Goal: Task Accomplishment & Management: Manage account settings

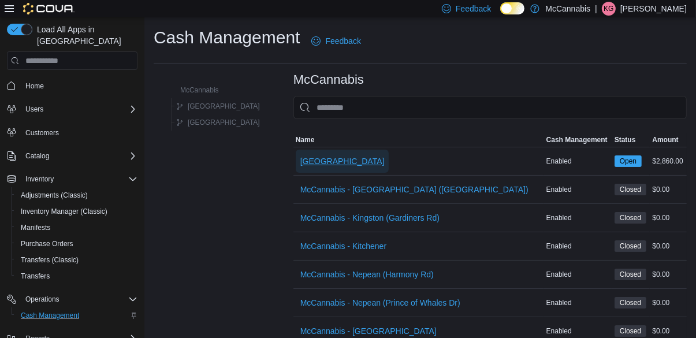
click at [300, 164] on span "[GEOGRAPHIC_DATA]" at bounding box center [342, 161] width 84 height 12
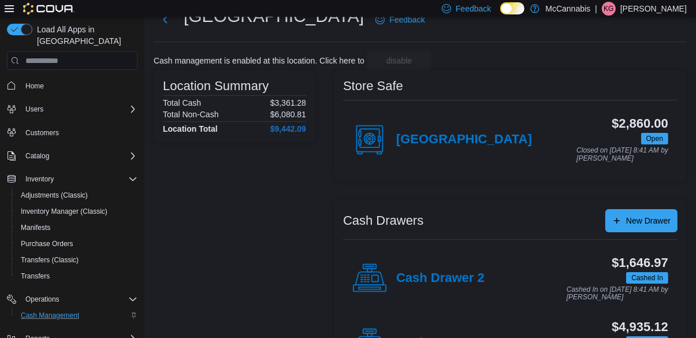
scroll to position [44, 0]
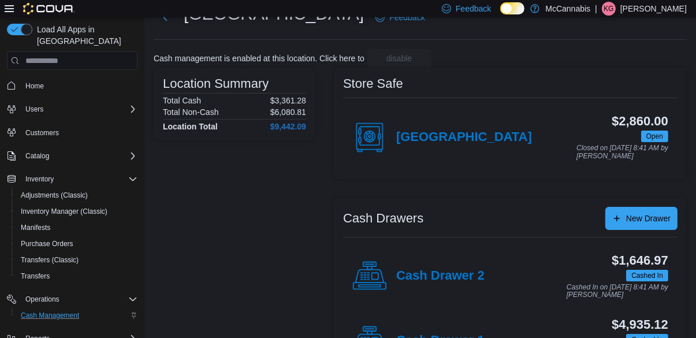
click at [453, 337] on h4 "Cash Drawer 1" at bounding box center [440, 340] width 88 height 15
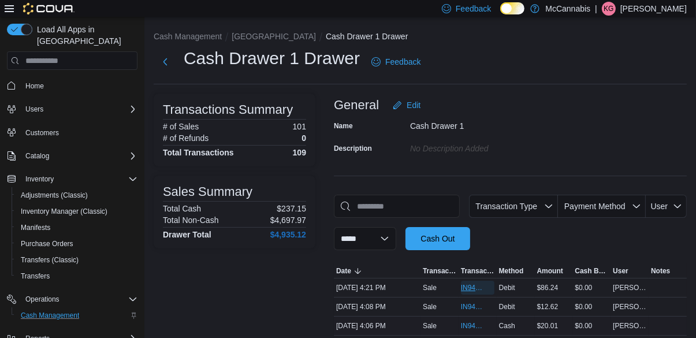
click at [467, 292] on span "IN94RX-479954" at bounding box center [472, 287] width 22 height 9
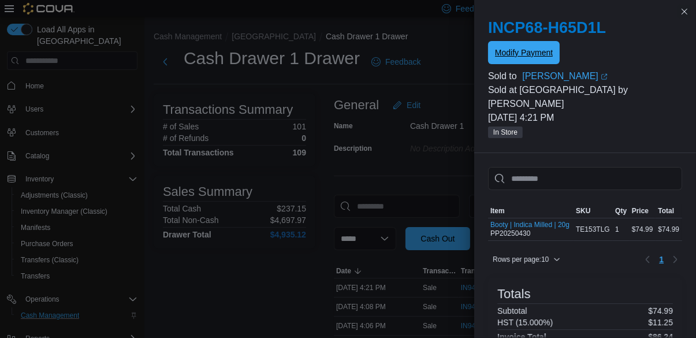
click at [526, 53] on span "Modify Payment" at bounding box center [524, 53] width 58 height 12
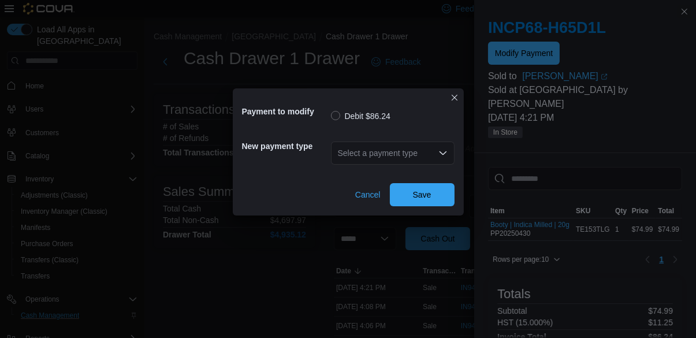
click at [429, 165] on div "Select a payment type" at bounding box center [393, 153] width 124 height 23
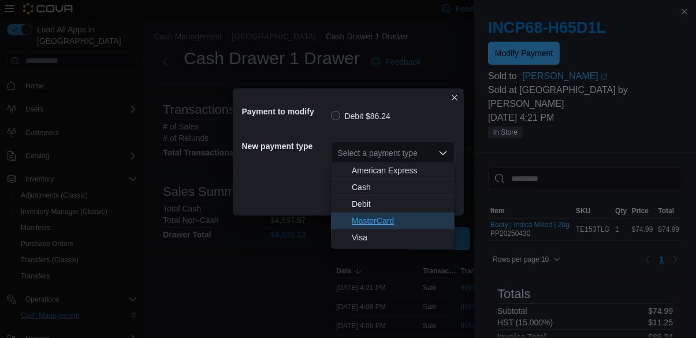
click at [380, 218] on span "MasterCard" at bounding box center [400, 221] width 96 height 12
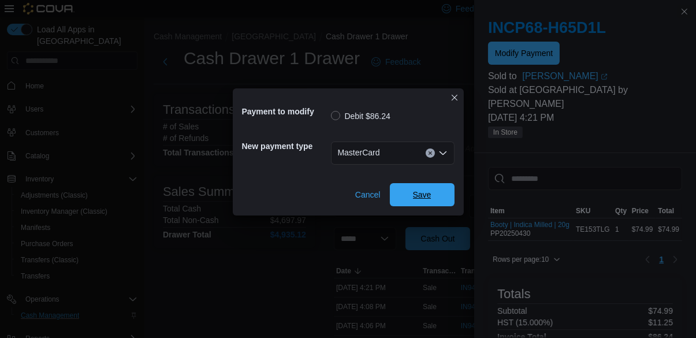
click at [422, 192] on span "Save" at bounding box center [422, 195] width 18 height 12
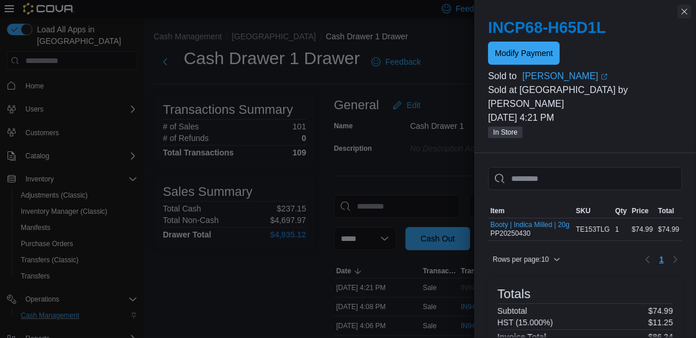
click at [682, 12] on button "Close this dialog" at bounding box center [685, 12] width 14 height 14
